Goal: Information Seeking & Learning: Learn about a topic

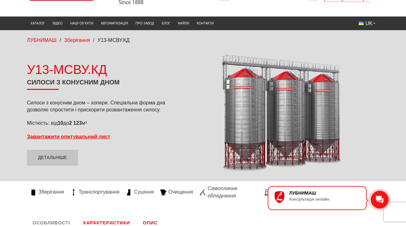
scroll to position [26, 0]
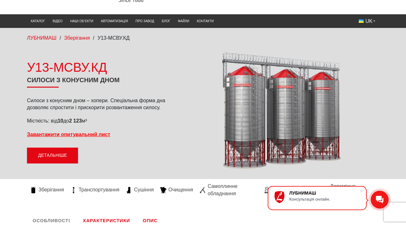
click at [71, 154] on link "Детальніше" at bounding box center [52, 156] width 51 height 16
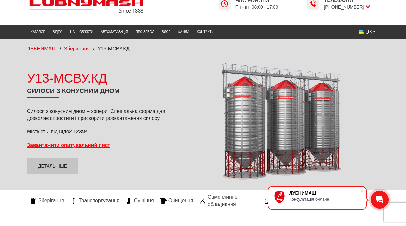
scroll to position [0, 0]
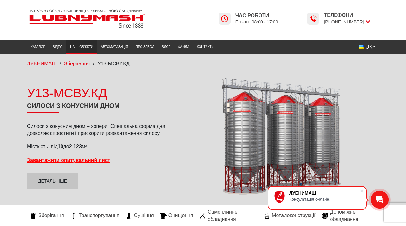
click at [80, 49] on link "Наші об’єкти" at bounding box center [81, 47] width 31 height 10
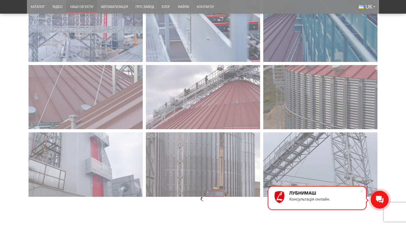
scroll to position [803, 0]
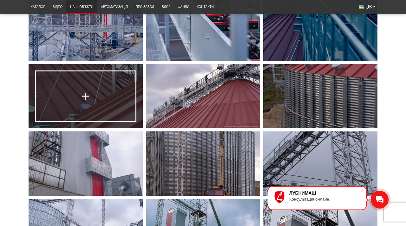
click at [56, 98] on link at bounding box center [86, 96] width 114 height 64
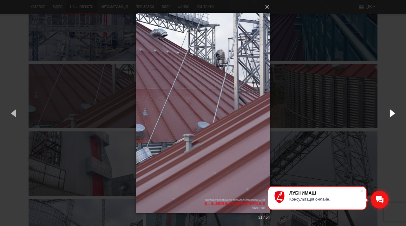
click at [394, 113] on button "button" at bounding box center [392, 113] width 29 height 35
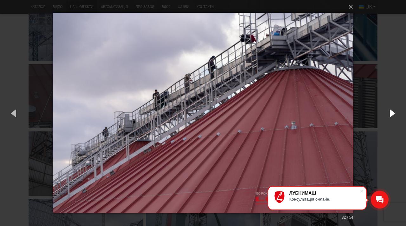
click at [394, 113] on button "button" at bounding box center [392, 113] width 29 height 35
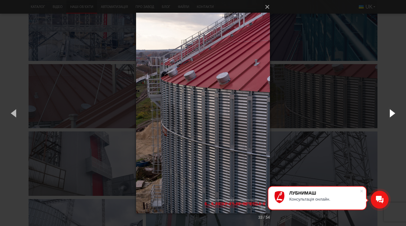
click at [394, 113] on button "button" at bounding box center [392, 113] width 29 height 35
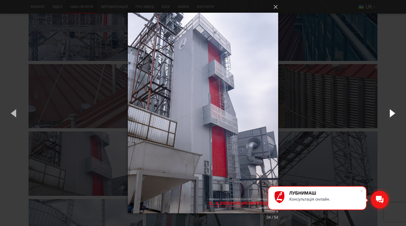
click at [394, 113] on button "button" at bounding box center [392, 113] width 29 height 35
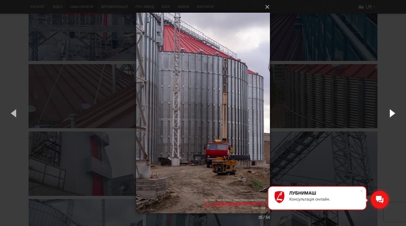
click at [394, 113] on button "button" at bounding box center [392, 113] width 29 height 35
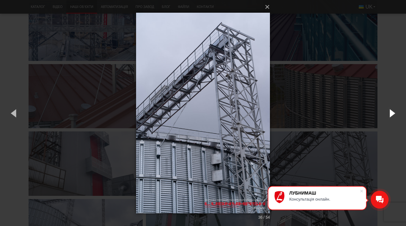
click at [394, 113] on button "button" at bounding box center [392, 113] width 29 height 35
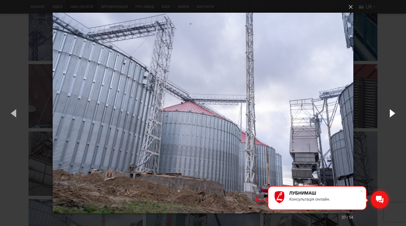
click at [392, 113] on button "button" at bounding box center [392, 113] width 29 height 35
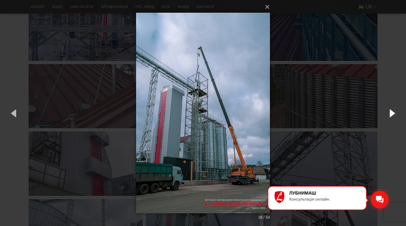
click at [392, 113] on button "button" at bounding box center [392, 113] width 29 height 35
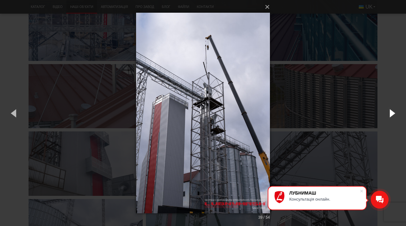
click at [392, 113] on button "button" at bounding box center [392, 113] width 29 height 35
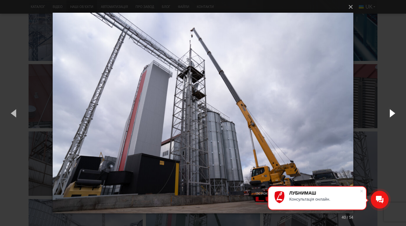
click at [392, 113] on button "button" at bounding box center [392, 113] width 29 height 35
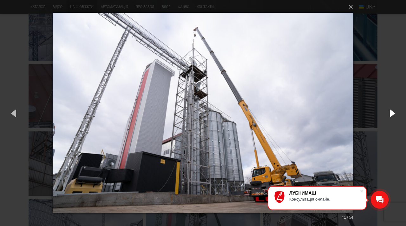
click at [392, 113] on button "button" at bounding box center [392, 113] width 29 height 35
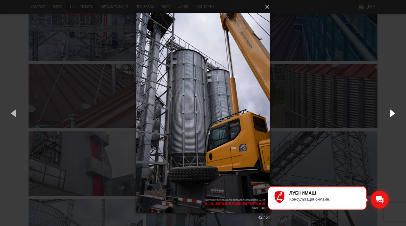
click at [392, 113] on button "button" at bounding box center [392, 113] width 29 height 35
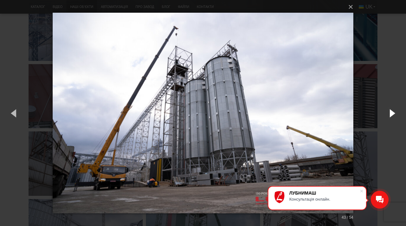
click at [392, 113] on button "button" at bounding box center [392, 113] width 29 height 35
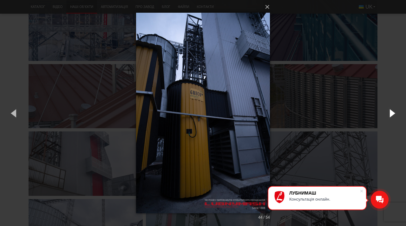
click at [392, 113] on button "button" at bounding box center [392, 113] width 29 height 35
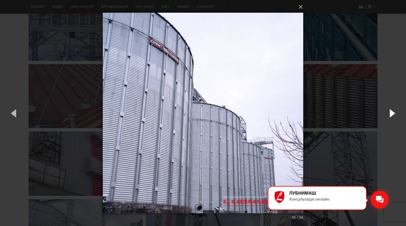
click at [392, 113] on button "button" at bounding box center [392, 113] width 29 height 35
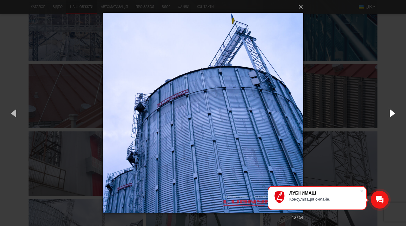
click at [392, 113] on button "button" at bounding box center [392, 113] width 29 height 35
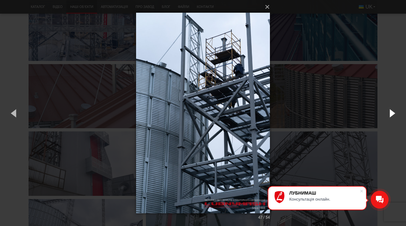
click at [392, 113] on button "button" at bounding box center [392, 113] width 29 height 35
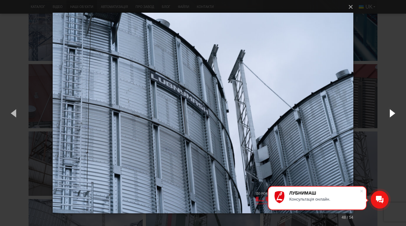
click at [392, 113] on button "button" at bounding box center [392, 113] width 29 height 35
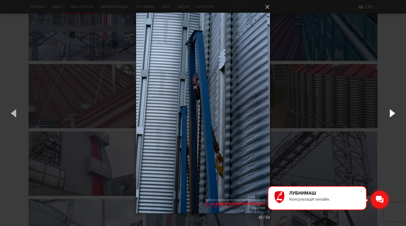
click at [392, 113] on button "button" at bounding box center [392, 113] width 29 height 35
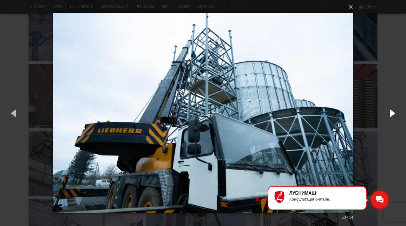
click at [392, 113] on button "button" at bounding box center [392, 113] width 29 height 35
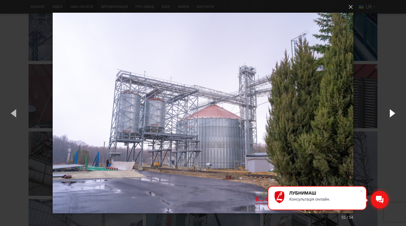
click at [392, 113] on button "button" at bounding box center [392, 113] width 29 height 35
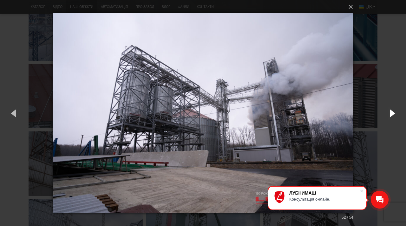
click at [392, 113] on button "button" at bounding box center [392, 113] width 29 height 35
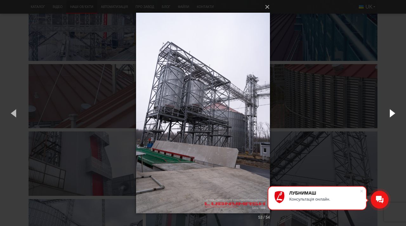
click at [392, 113] on button "button" at bounding box center [392, 113] width 29 height 35
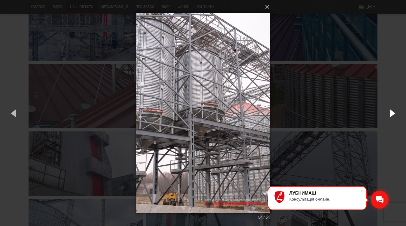
click at [392, 113] on button "button" at bounding box center [392, 113] width 29 height 35
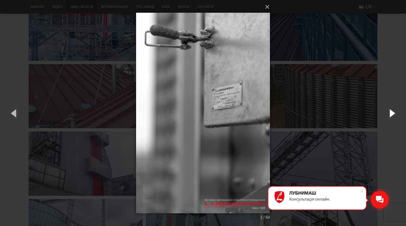
click at [392, 113] on button "button" at bounding box center [392, 113] width 29 height 35
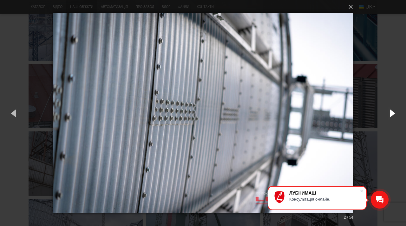
click at [392, 113] on button "button" at bounding box center [392, 113] width 29 height 35
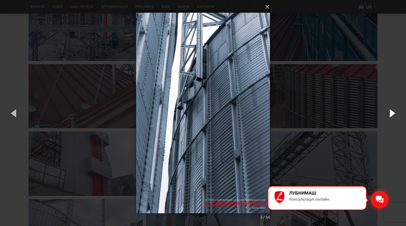
click at [392, 113] on button "button" at bounding box center [392, 113] width 29 height 35
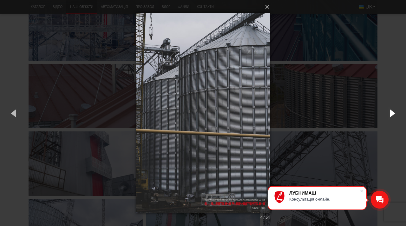
click at [392, 113] on button "button" at bounding box center [392, 113] width 29 height 35
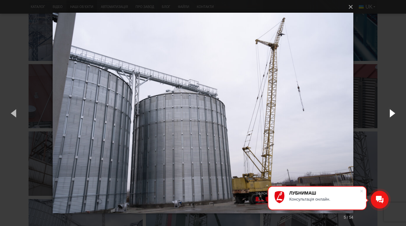
click at [392, 115] on button "button" at bounding box center [392, 113] width 29 height 35
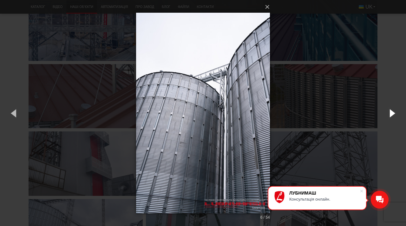
click at [392, 115] on button "button" at bounding box center [392, 113] width 29 height 35
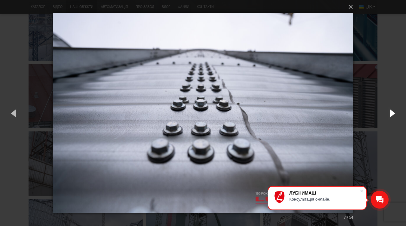
click at [392, 115] on button "button" at bounding box center [392, 113] width 29 height 35
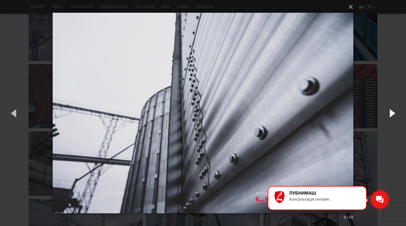
click at [392, 115] on button "button" at bounding box center [392, 113] width 29 height 35
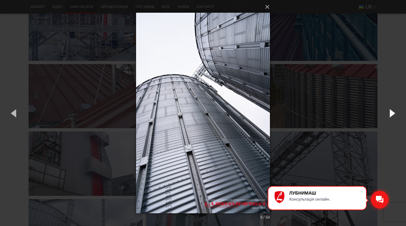
click at [392, 115] on button "button" at bounding box center [392, 113] width 29 height 35
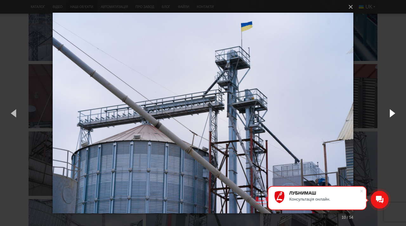
click at [392, 115] on button "button" at bounding box center [392, 113] width 29 height 35
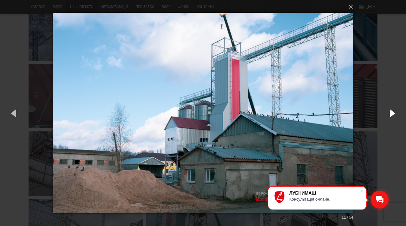
click at [393, 111] on button "button" at bounding box center [392, 113] width 29 height 35
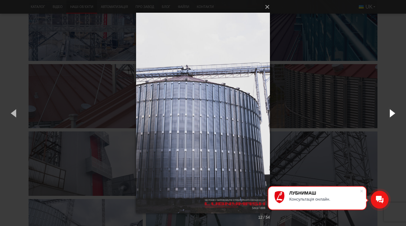
click at [393, 111] on button "button" at bounding box center [392, 113] width 29 height 35
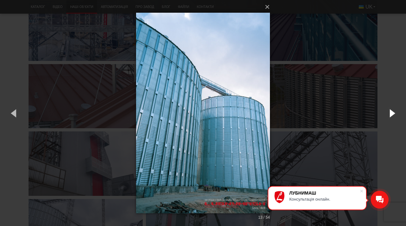
click at [393, 111] on button "button" at bounding box center [392, 113] width 29 height 35
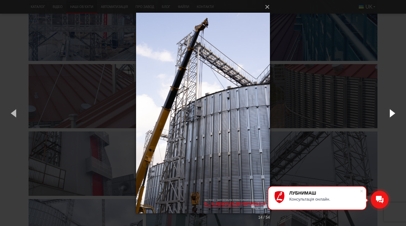
click at [393, 111] on button "button" at bounding box center [392, 113] width 29 height 35
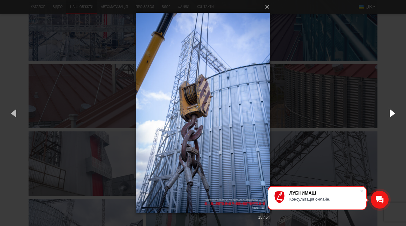
click at [393, 111] on button "button" at bounding box center [392, 113] width 29 height 35
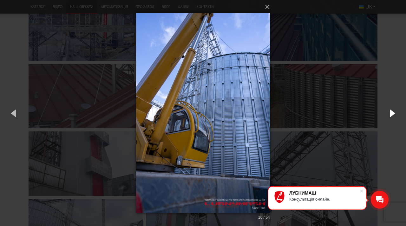
click at [393, 111] on button "button" at bounding box center [392, 113] width 29 height 35
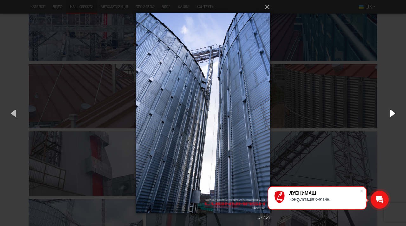
click at [393, 111] on button "button" at bounding box center [392, 113] width 29 height 35
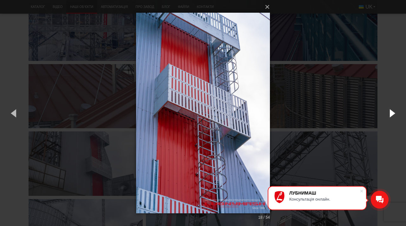
click at [393, 111] on button "button" at bounding box center [392, 113] width 29 height 35
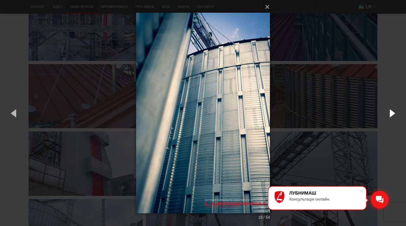
click at [393, 111] on button "button" at bounding box center [392, 113] width 29 height 35
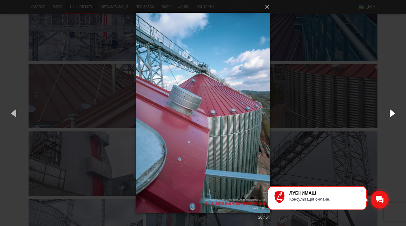
click at [393, 111] on button "button" at bounding box center [392, 113] width 29 height 35
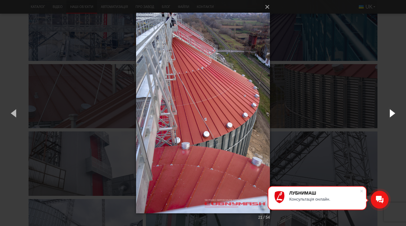
click at [393, 111] on button "button" at bounding box center [392, 113] width 29 height 35
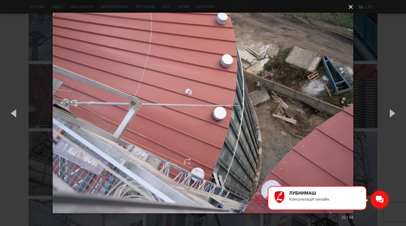
click at [351, 10] on button "×" at bounding box center [205, 7] width 301 height 14
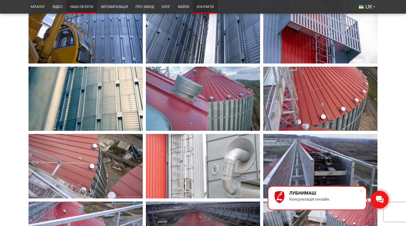
scroll to position [531, 0]
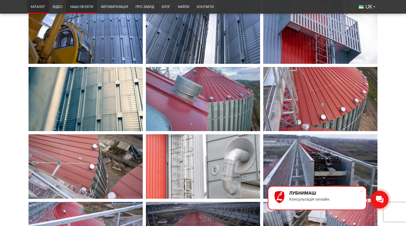
click at [41, 7] on link "Каталог" at bounding box center [38, 7] width 22 height 10
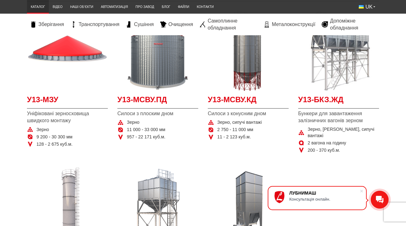
scroll to position [105, 0]
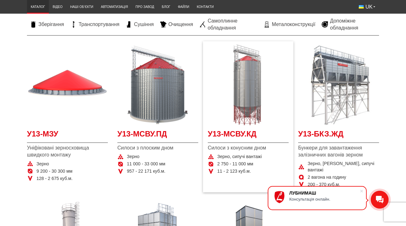
click at [242, 97] on img "Детальніше У13-МСВУ.КД" at bounding box center [248, 84] width 81 height 81
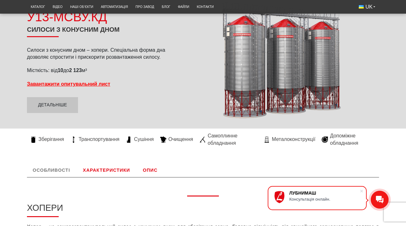
scroll to position [77, 0]
click at [148, 139] on span "Сушіння" at bounding box center [144, 139] width 20 height 7
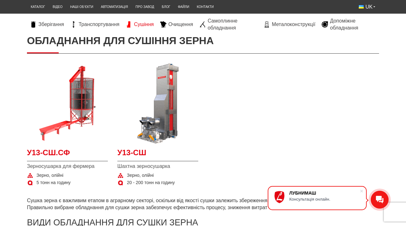
scroll to position [90, 0]
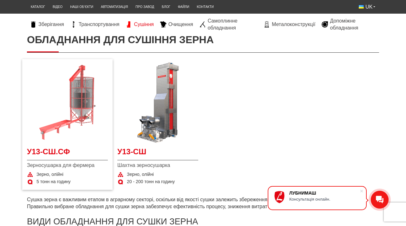
click at [88, 93] on img at bounding box center [67, 102] width 81 height 81
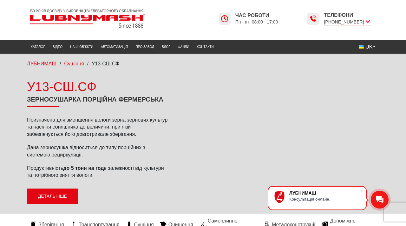
click at [67, 192] on link "Детальніше" at bounding box center [52, 197] width 51 height 16
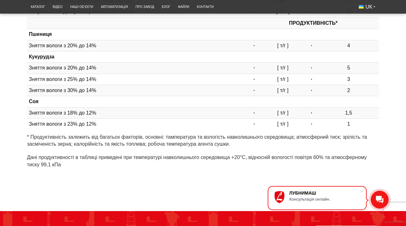
scroll to position [391, 0]
